Goal: Task Accomplishment & Management: Manage account settings

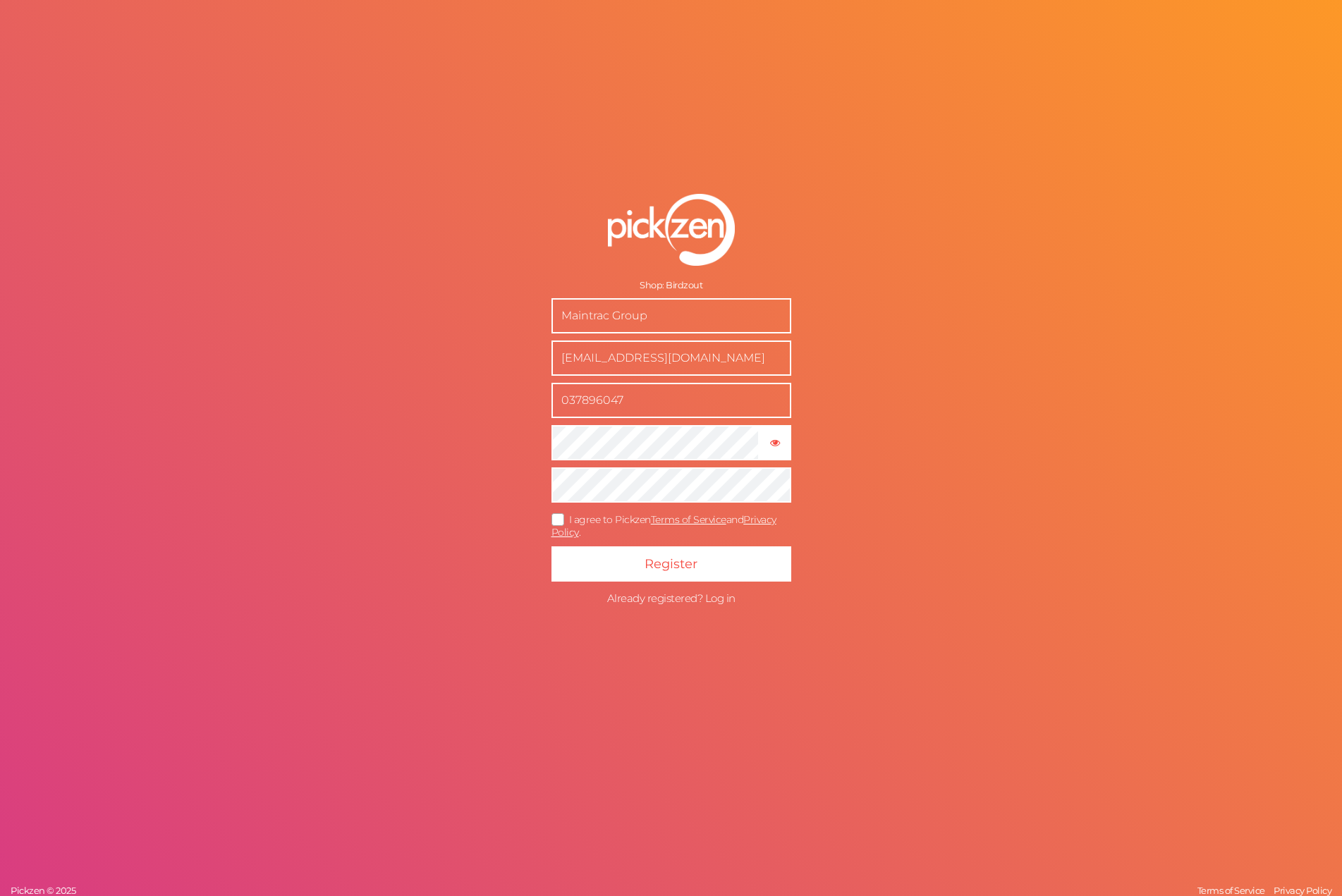
click at [686, 601] on span "Already registered? Log in" at bounding box center [671, 598] width 129 height 13
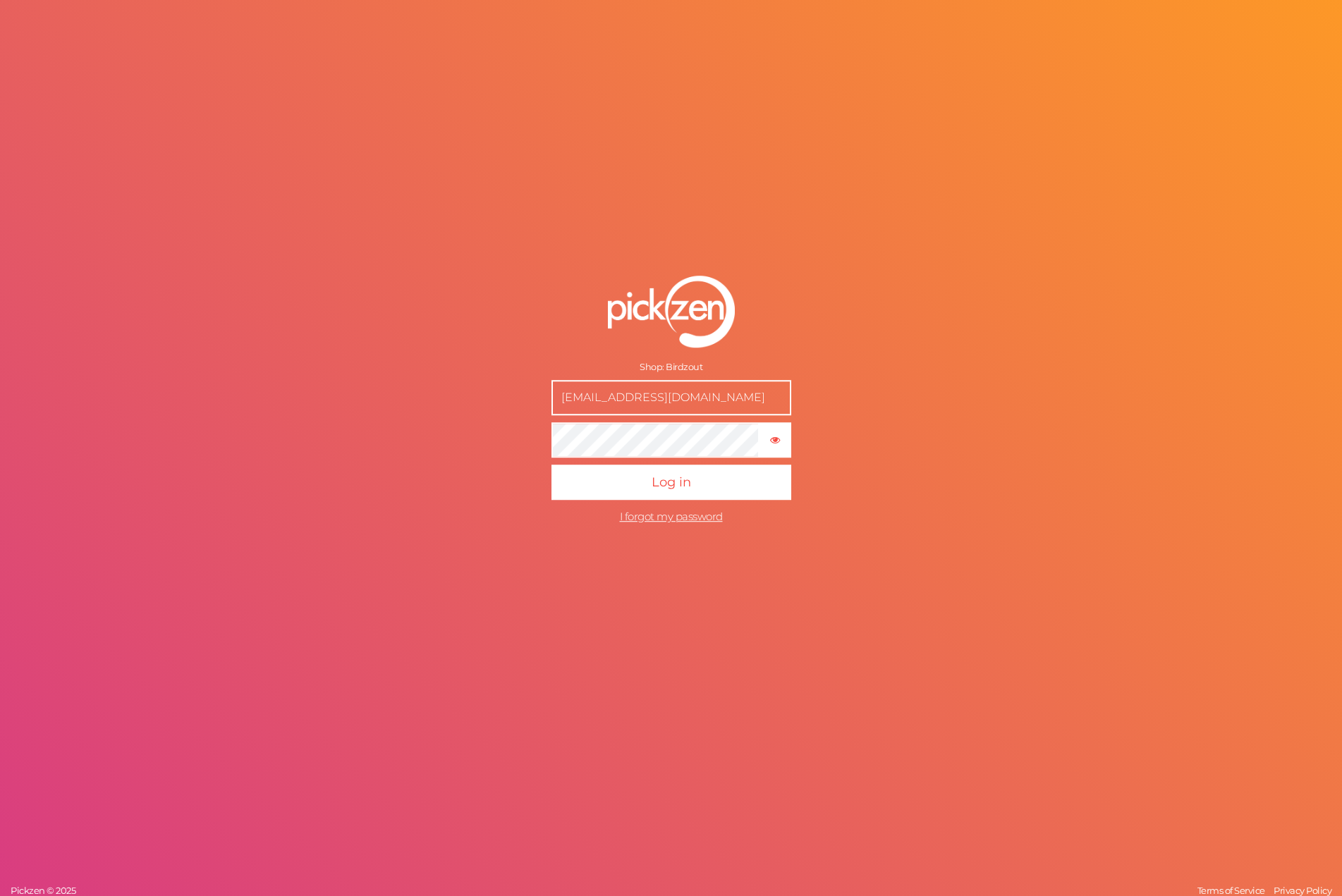
click at [625, 400] on input "[EMAIL_ADDRESS][DOMAIN_NAME]" at bounding box center [671, 398] width 240 height 35
type input "[EMAIL_ADDRESS][DOMAIN_NAME]"
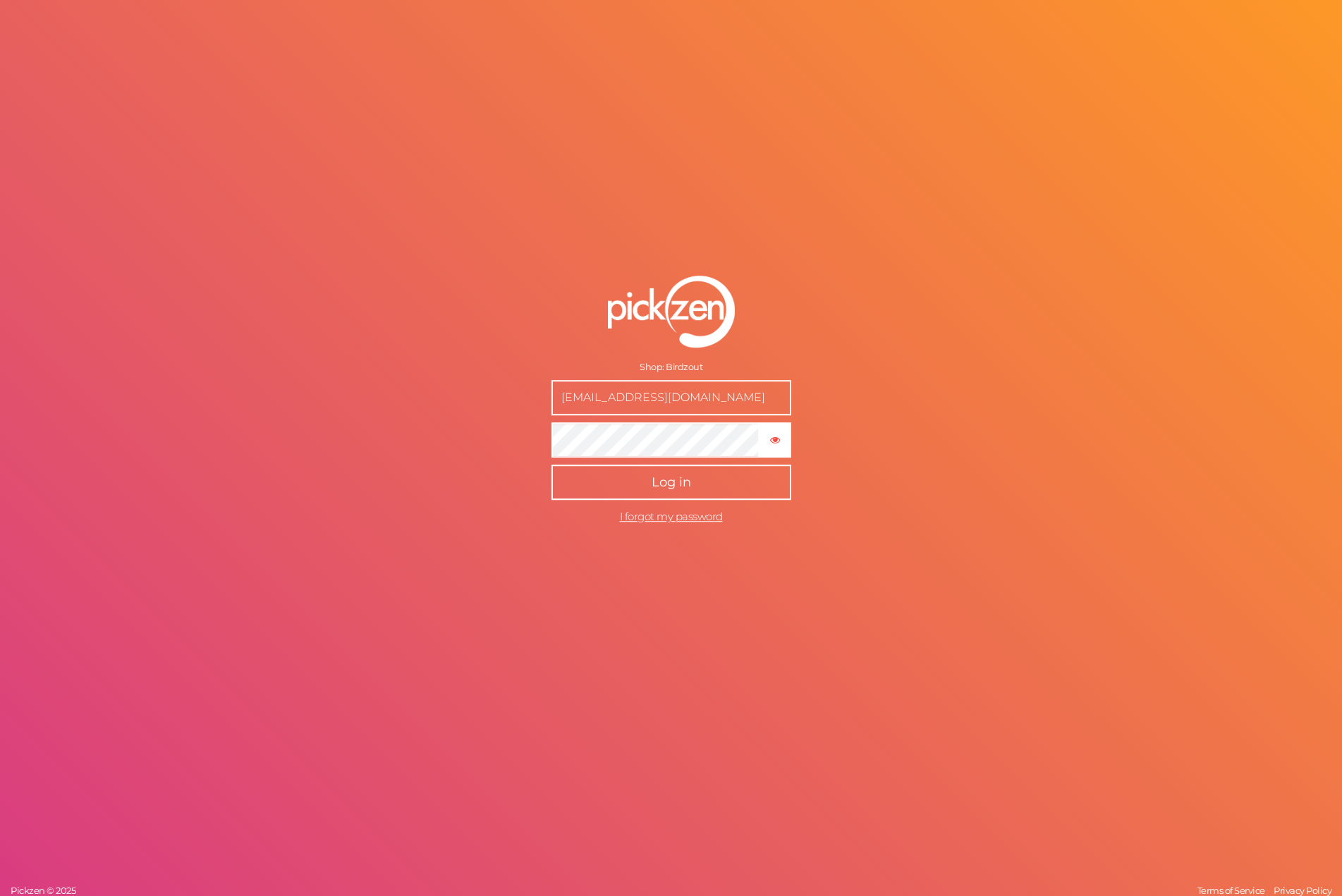
click at [628, 479] on button "Log in" at bounding box center [671, 482] width 240 height 35
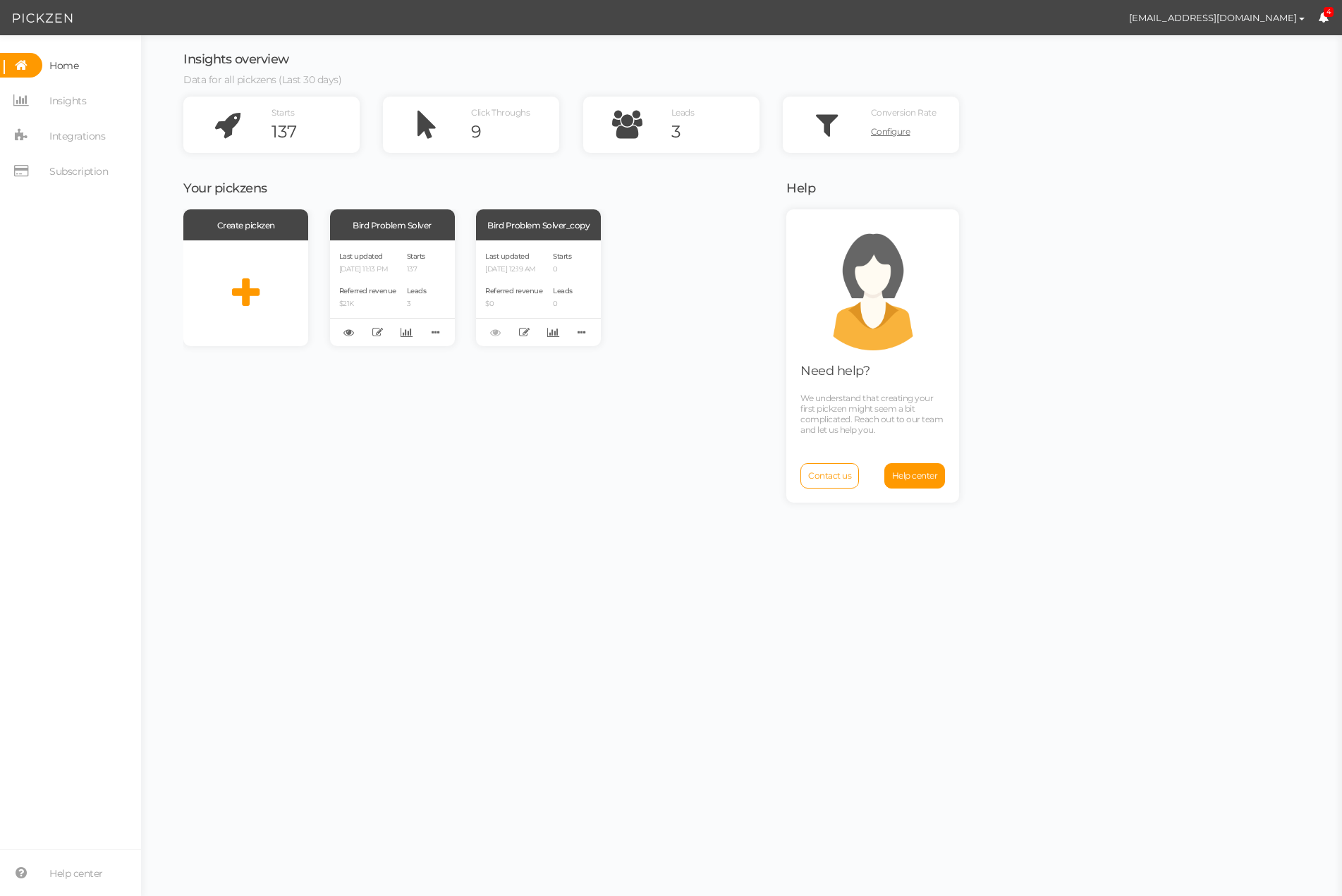
click at [1120, 307] on div "Insights overview Data for all pickzens (Last 30 days) Starts 137 Click Through…" at bounding box center [741, 465] width 1172 height 861
click at [434, 490] on div "Create pickzen Bird Problem Solver Last updated [DATE] 11:13 PM Referred revenu…" at bounding box center [476, 551] width 585 height 684
